Goal: Check status: Verify the current state of an ongoing process or item

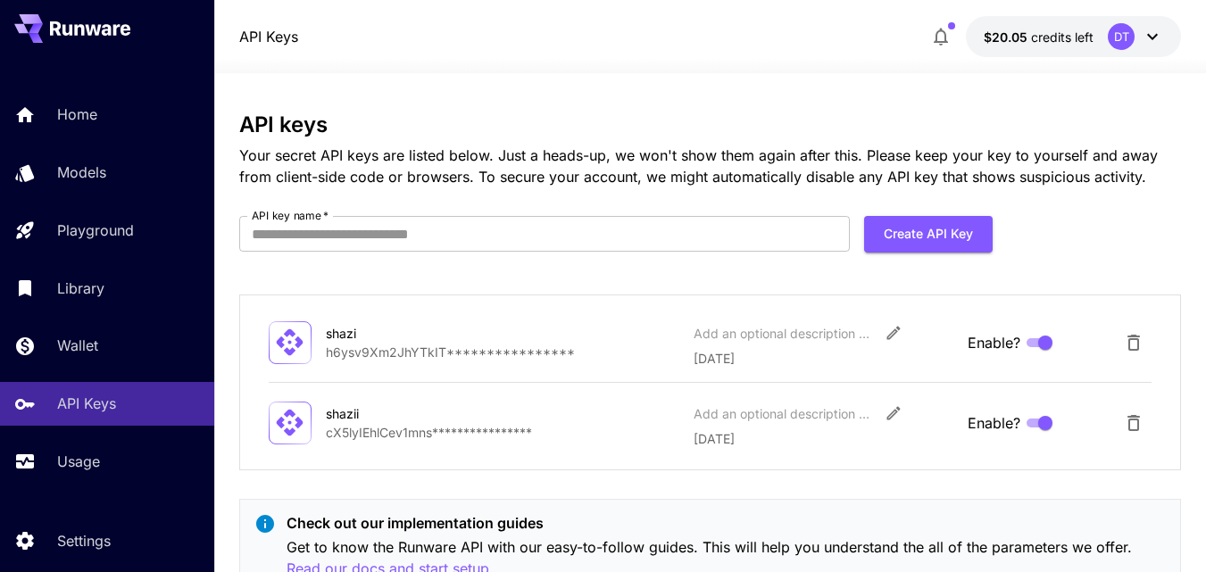
scroll to position [52, 0]
click at [1052, 40] on span "credits left" at bounding box center [1062, 36] width 62 height 15
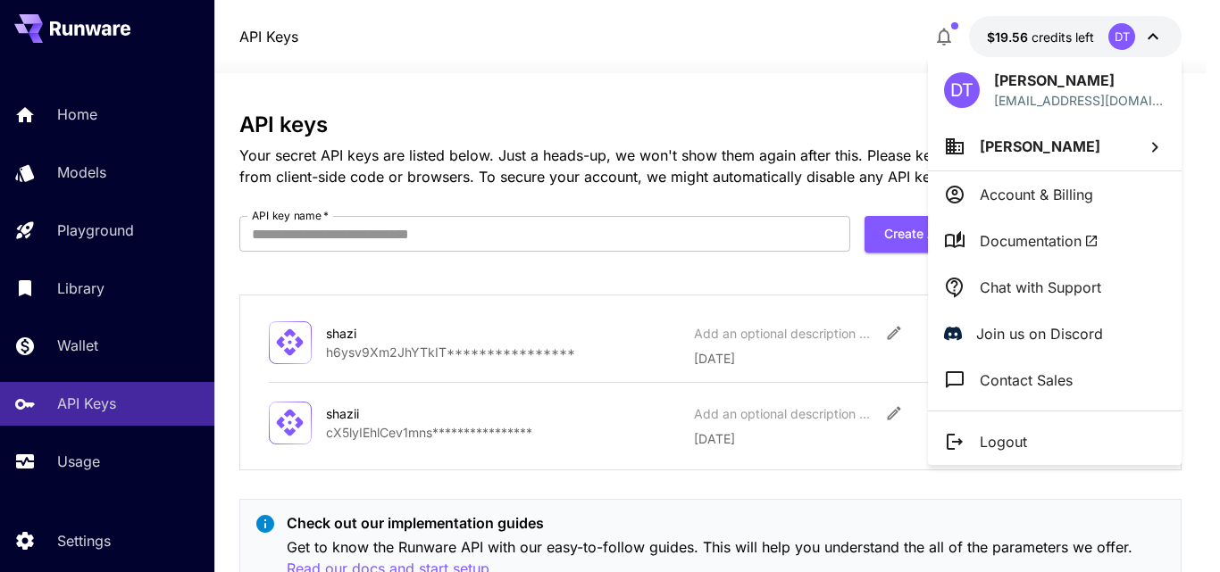
click at [1042, 194] on p "Account & Billing" at bounding box center [1035, 194] width 113 height 21
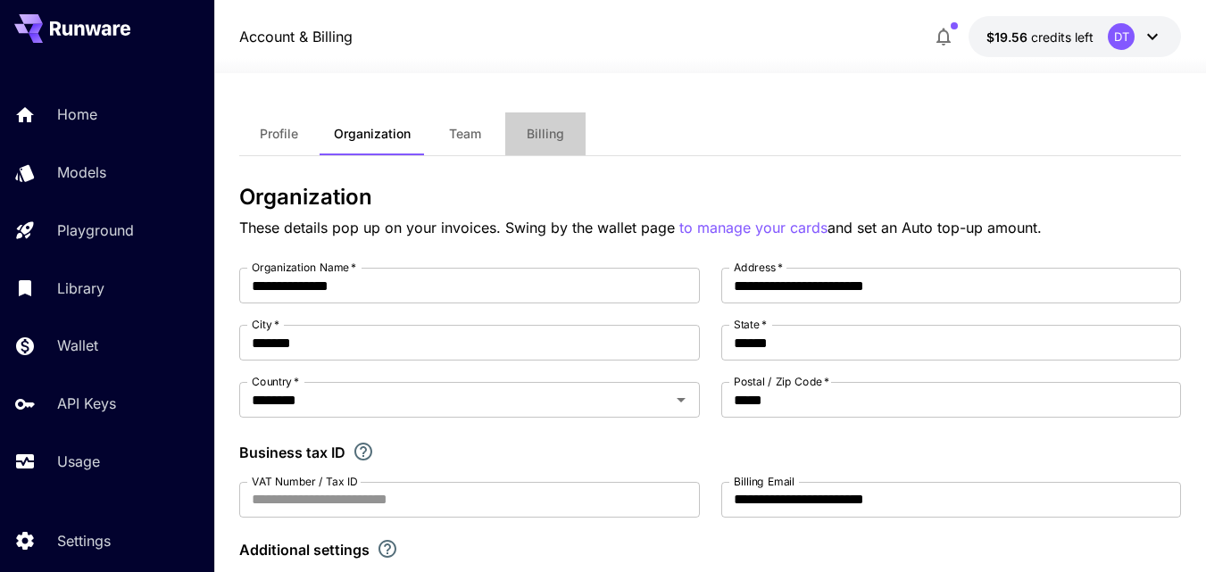
click at [539, 145] on button "Billing" at bounding box center [545, 133] width 80 height 43
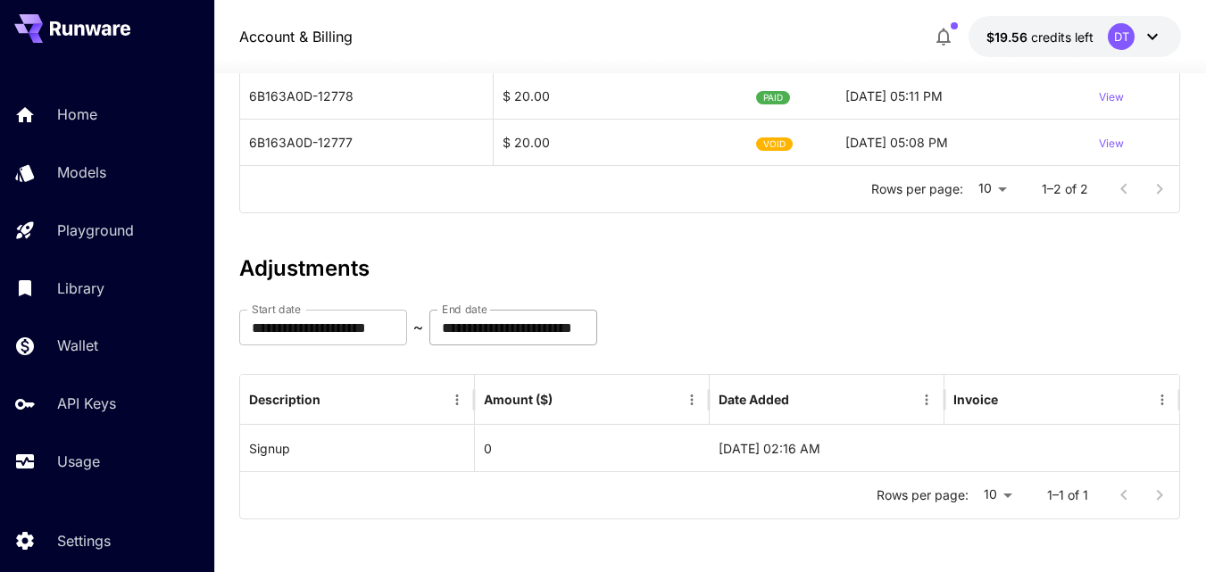
scroll to position [282, 0]
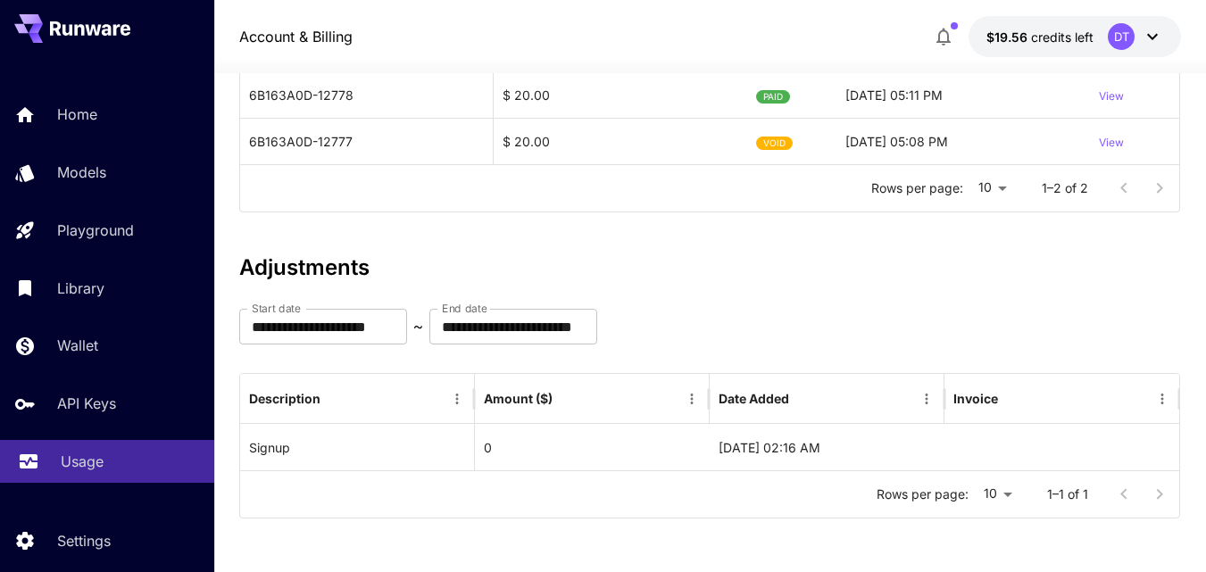
drag, startPoint x: 163, startPoint y: 437, endPoint x: 145, endPoint y: 456, distance: 27.2
click at [145, 456] on div "Usage" at bounding box center [130, 461] width 139 height 21
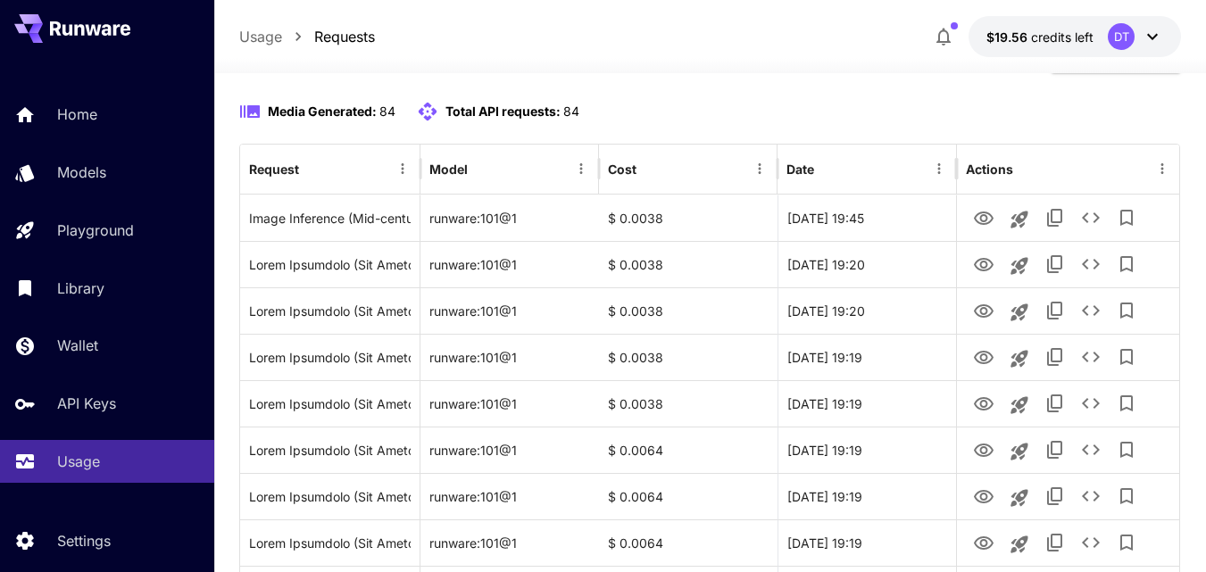
scroll to position [179, 0]
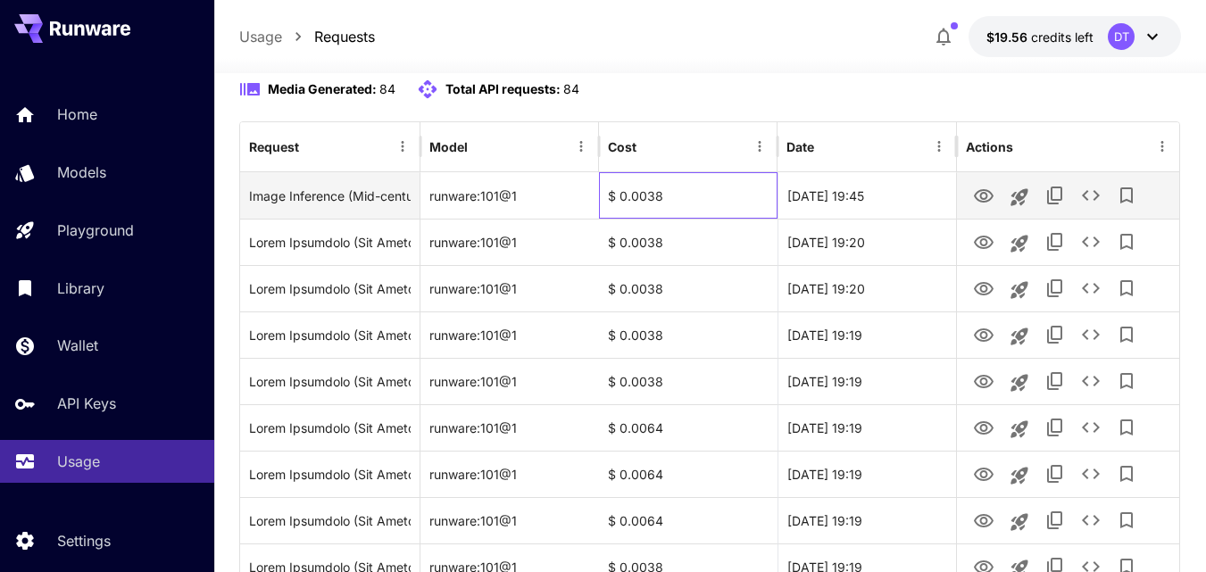
click at [641, 219] on div "$ 0.0038" at bounding box center [688, 195] width 179 height 46
click at [986, 207] on icon "View" at bounding box center [983, 196] width 21 height 21
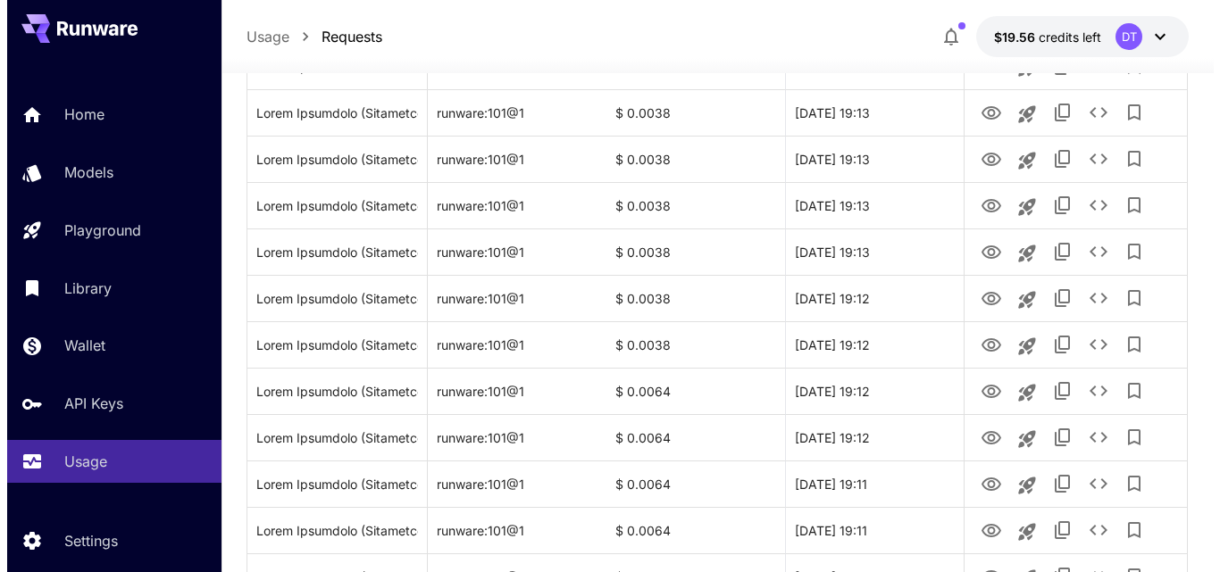
scroll to position [2259, 0]
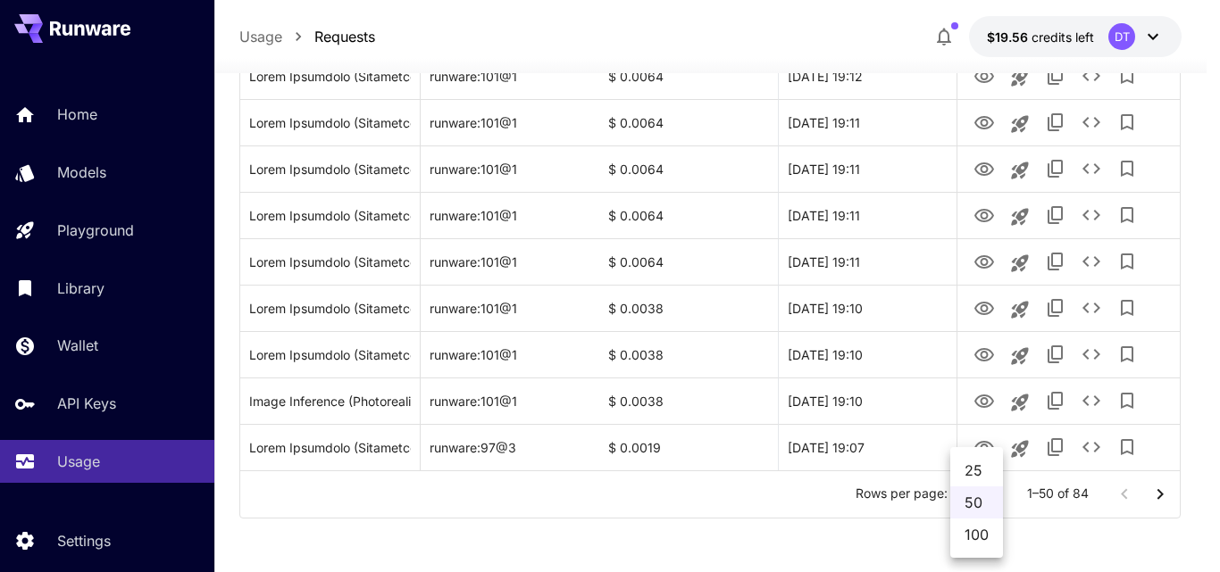
click at [978, 529] on li "100" at bounding box center [976, 535] width 53 height 32
type input "***"
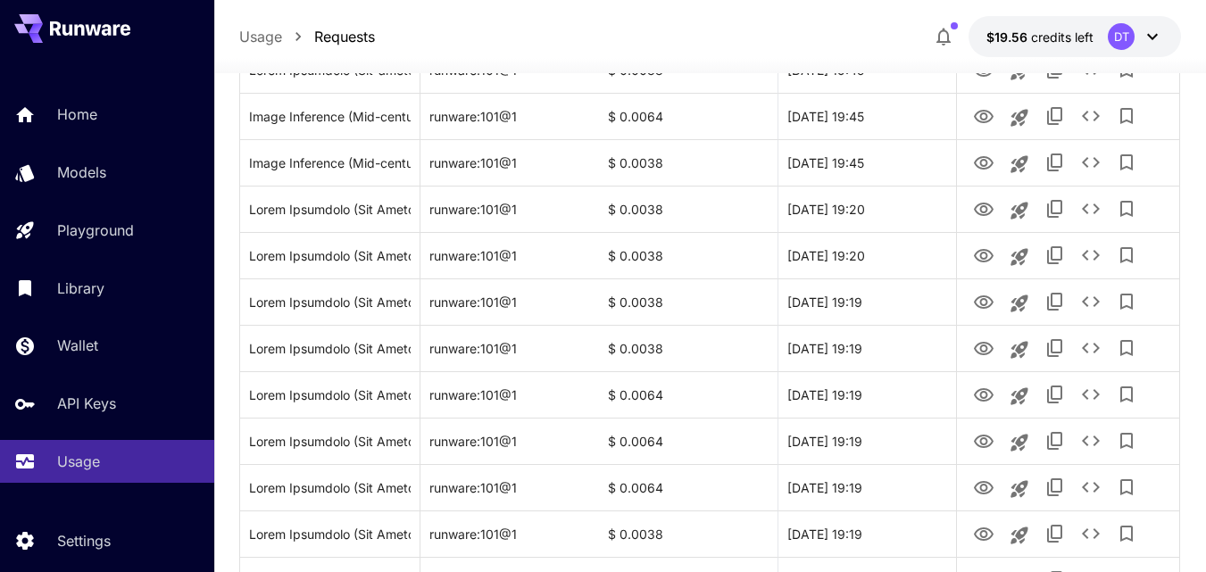
scroll to position [0, 0]
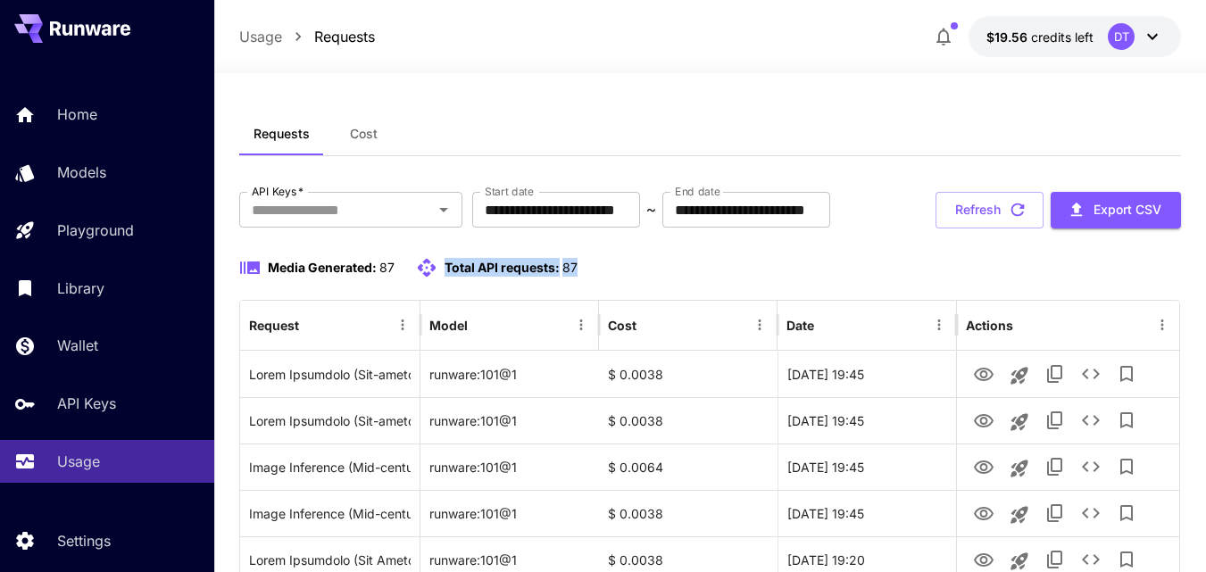
drag, startPoint x: 593, startPoint y: 329, endPoint x: 446, endPoint y: 327, distance: 147.3
click at [446, 279] on div "Media Generated: 87 Total API requests: 87" at bounding box center [710, 267] width 942 height 21
click at [484, 275] on span "Total API requests:" at bounding box center [502, 267] width 115 height 15
drag, startPoint x: 612, startPoint y: 324, endPoint x: 446, endPoint y: 326, distance: 167.0
click at [446, 279] on div "Media Generated: 87 Total API requests: 87" at bounding box center [710, 267] width 942 height 21
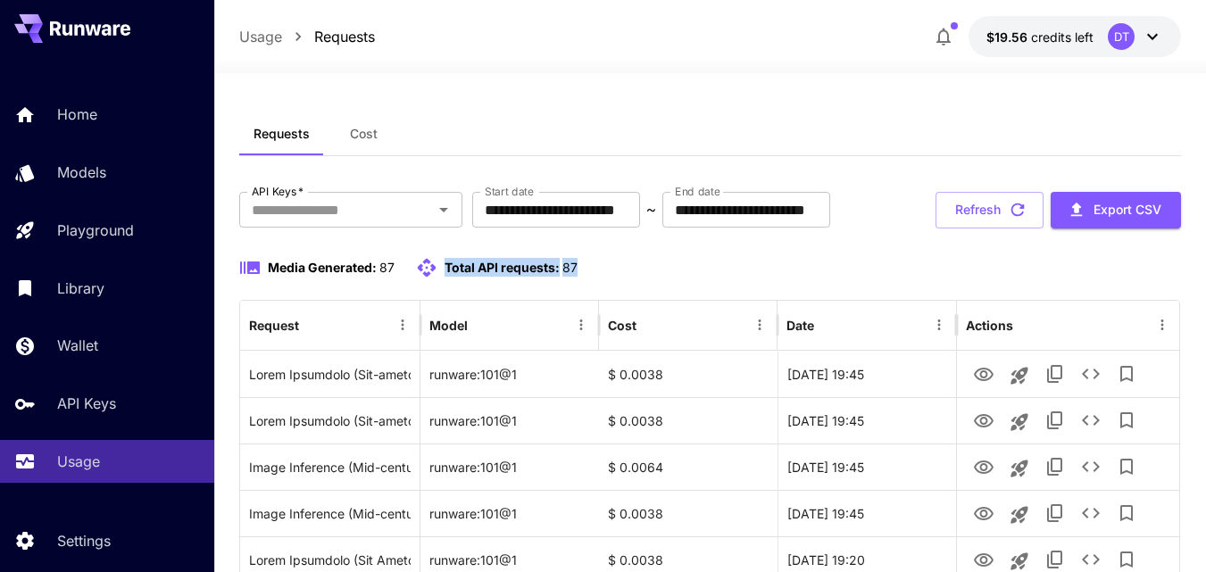
click at [457, 275] on span "Total API requests:" at bounding box center [502, 267] width 115 height 15
drag, startPoint x: 437, startPoint y: 326, endPoint x: 582, endPoint y: 324, distance: 144.6
click at [582, 279] on div "Media Generated: 87 Total API requests: 87" at bounding box center [710, 267] width 942 height 21
click at [617, 279] on div "Media Generated: 87 Total API requests: 87" at bounding box center [710, 267] width 942 height 21
